Goal: Information Seeking & Learning: Learn about a topic

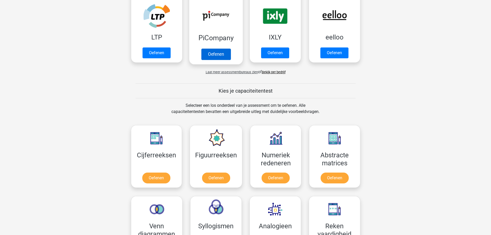
scroll to position [129, 0]
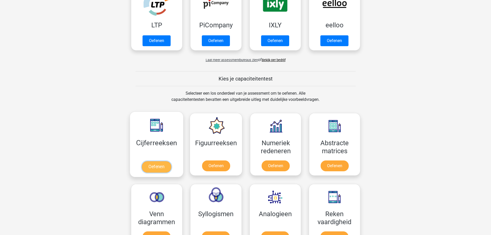
click at [159, 164] on link "Oefenen" at bounding box center [156, 166] width 29 height 11
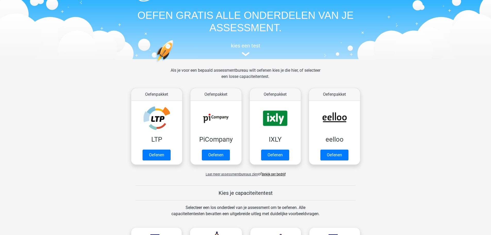
scroll to position [0, 0]
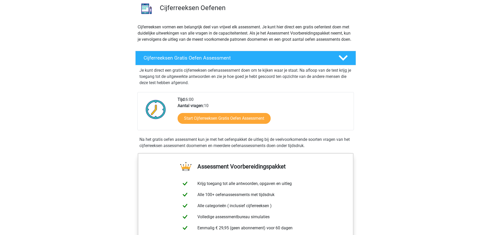
scroll to position [52, 0]
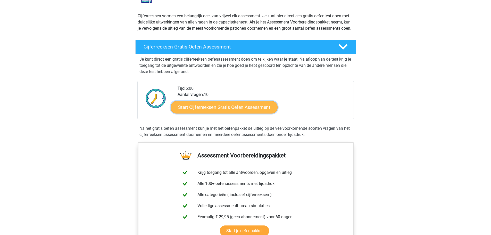
click at [199, 111] on link "Start Cijferreeksen Gratis Oefen Assessment" at bounding box center [223, 107] width 107 height 12
